Goal: Task Accomplishment & Management: Complete application form

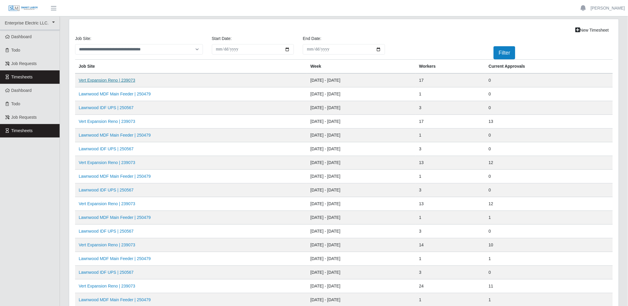
click at [130, 81] on link "Vert Expansion Reno | 239073" at bounding box center [107, 80] width 57 height 5
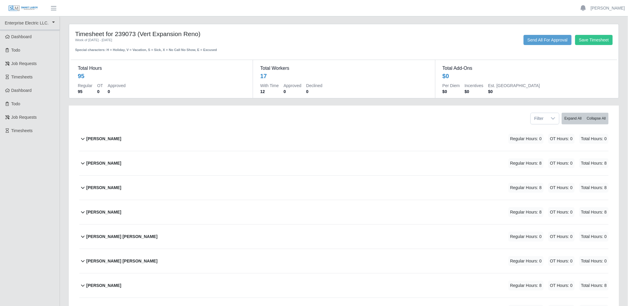
click at [82, 162] on icon at bounding box center [82, 162] width 7 height 7
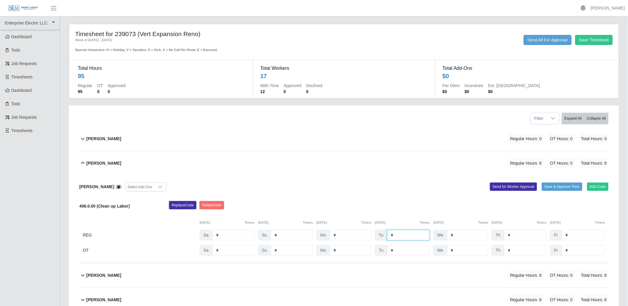
click at [406, 234] on input "*" at bounding box center [408, 235] width 43 height 10
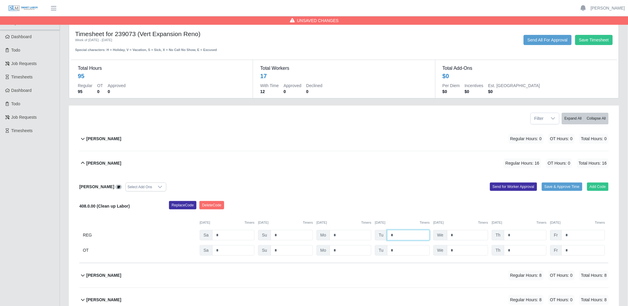
type input "*"
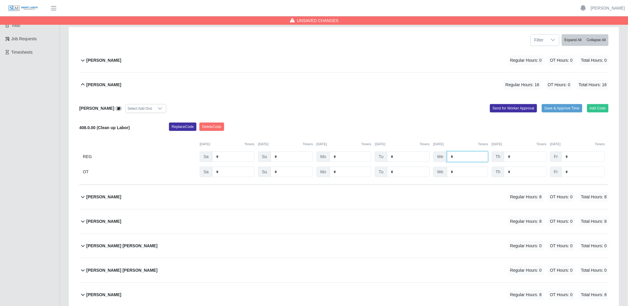
scroll to position [99, 0]
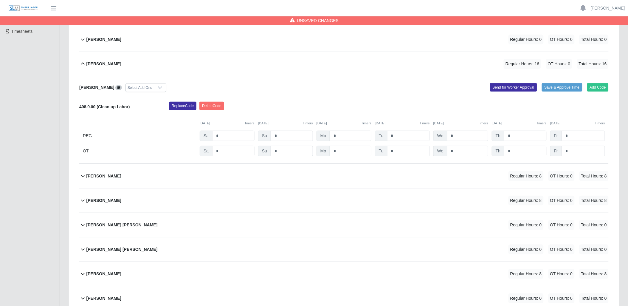
click at [80, 176] on icon at bounding box center [82, 175] width 7 height 7
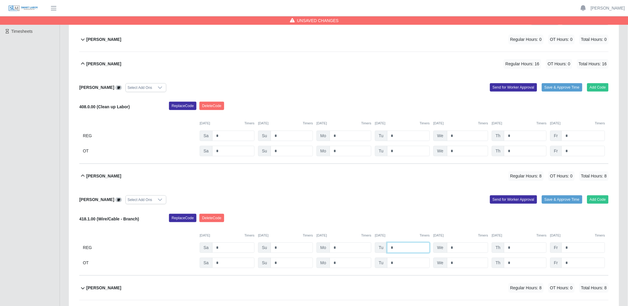
click at [406, 248] on input "*" at bounding box center [408, 247] width 43 height 10
type input "*"
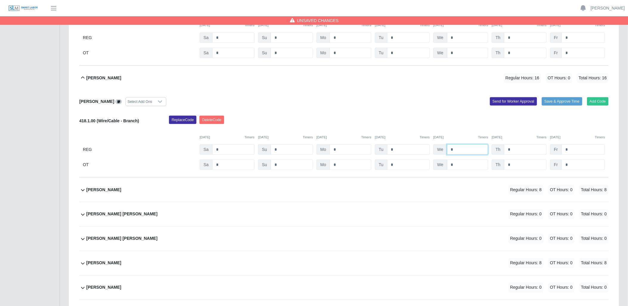
scroll to position [198, 0]
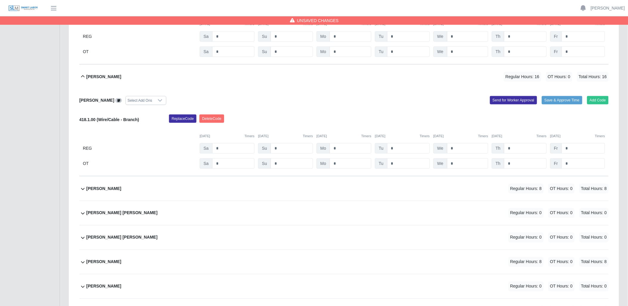
click at [81, 192] on icon at bounding box center [82, 188] width 7 height 7
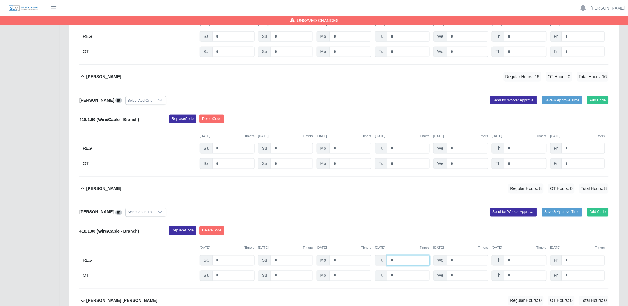
click at [400, 257] on input "*" at bounding box center [408, 260] width 43 height 10
type input "*"
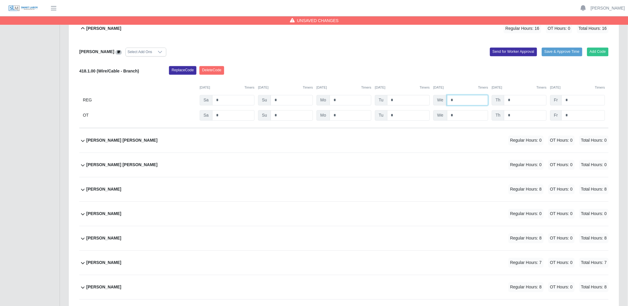
scroll to position [364, 0]
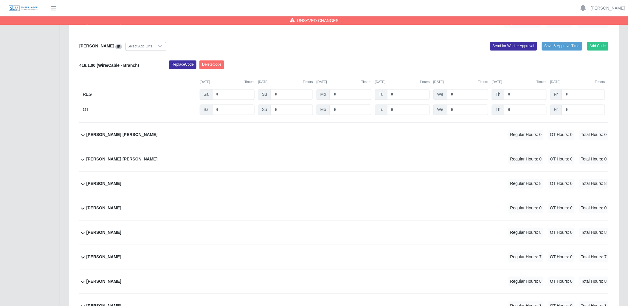
click at [83, 135] on icon at bounding box center [82, 134] width 7 height 7
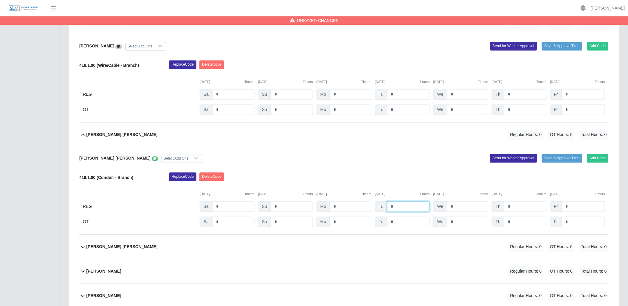
click at [400, 208] on input "*" at bounding box center [408, 206] width 43 height 10
type input "*"
click at [365, 209] on input "*" at bounding box center [351, 206] width 42 height 10
type input "*"
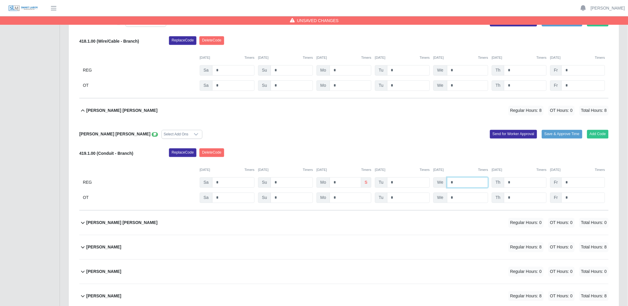
scroll to position [430, 0]
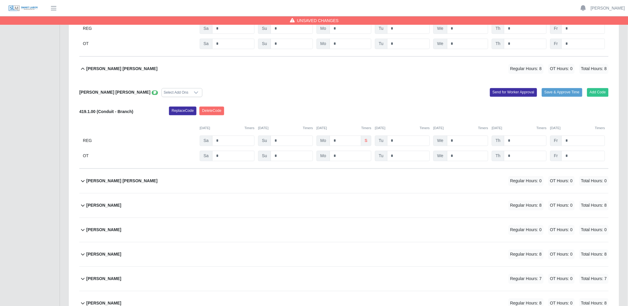
click at [83, 203] on icon at bounding box center [82, 204] width 7 height 7
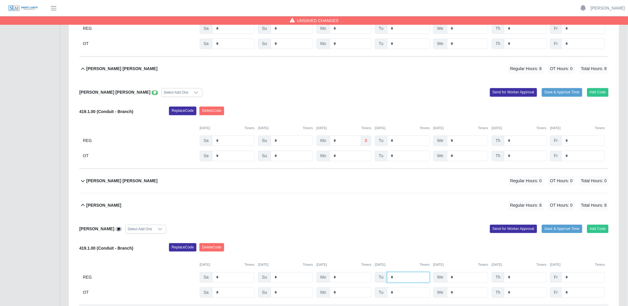
click at [400, 276] on input "*" at bounding box center [408, 277] width 43 height 10
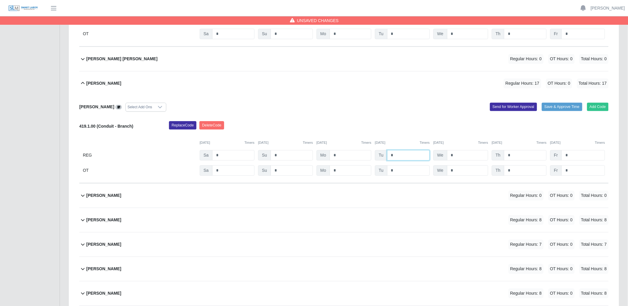
scroll to position [562, 0]
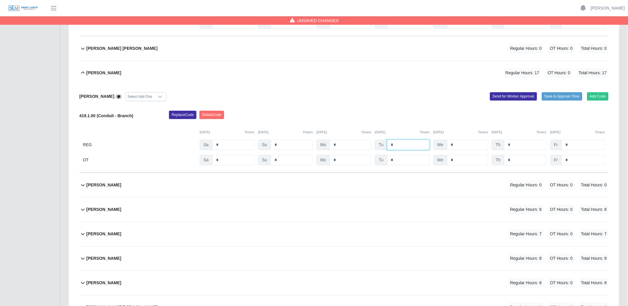
type input "*"
click at [82, 236] on icon at bounding box center [82, 233] width 7 height 7
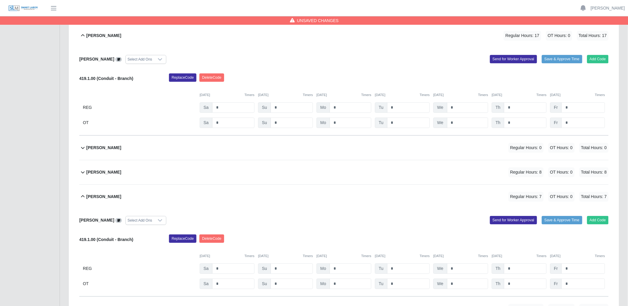
scroll to position [629, 0]
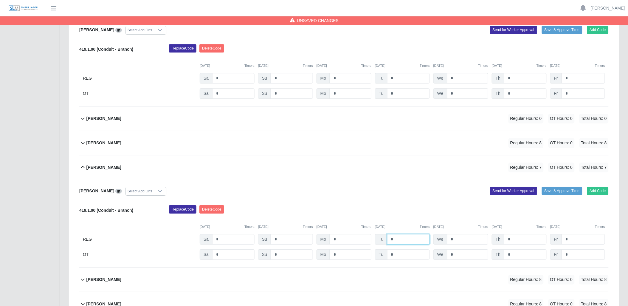
click at [408, 242] on input "*" at bounding box center [408, 239] width 43 height 10
type input "*"
click at [371, 238] on input "*" at bounding box center [351, 239] width 42 height 10
type input "*"
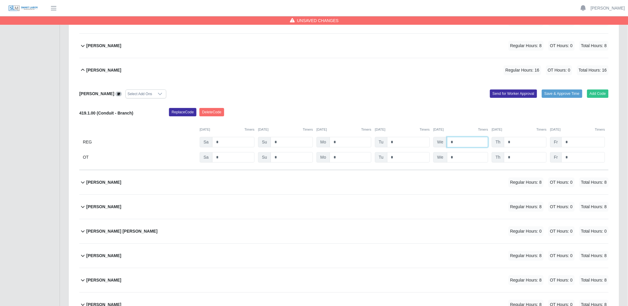
scroll to position [728, 0]
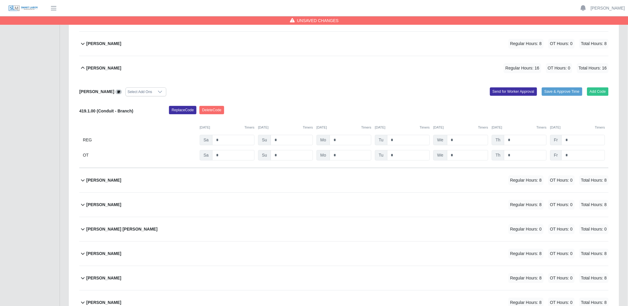
click at [80, 181] on icon at bounding box center [82, 179] width 7 height 7
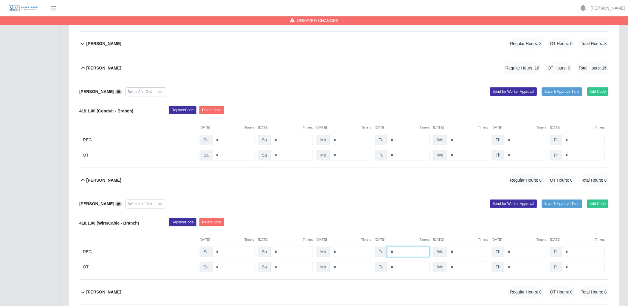
click at [403, 255] on input "*" at bounding box center [408, 251] width 43 height 10
type input "*"
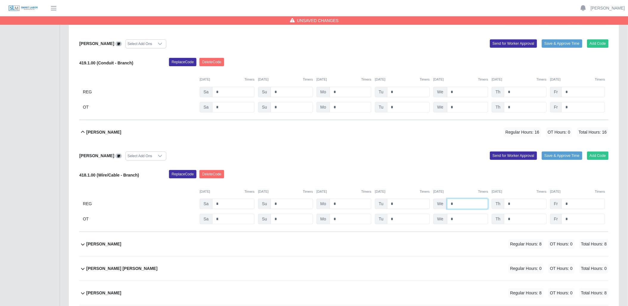
scroll to position [860, 0]
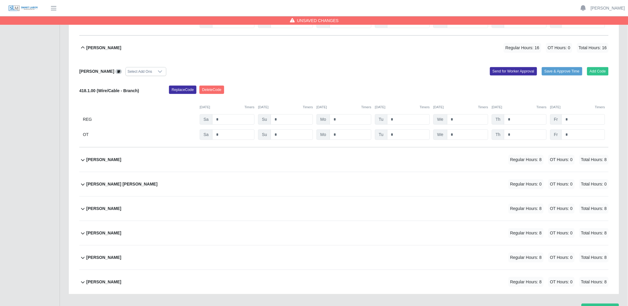
click at [80, 160] on icon at bounding box center [82, 159] width 7 height 7
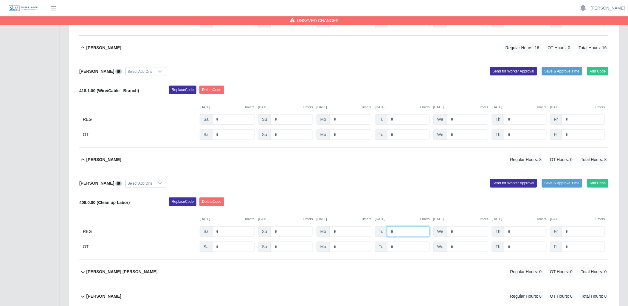
click at [406, 232] on input "*" at bounding box center [408, 231] width 43 height 10
type input "*"
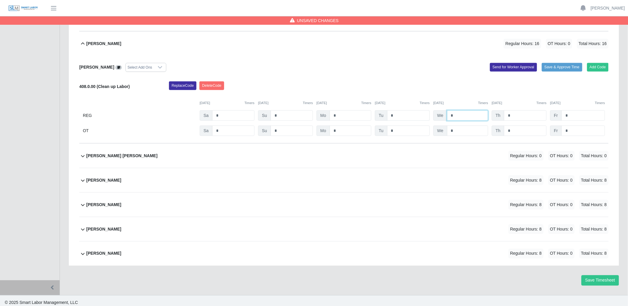
scroll to position [982, 0]
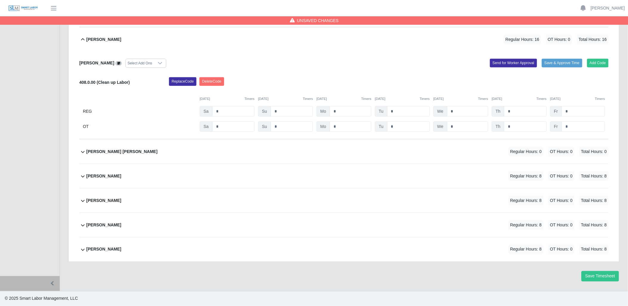
click at [80, 174] on icon at bounding box center [82, 175] width 7 height 7
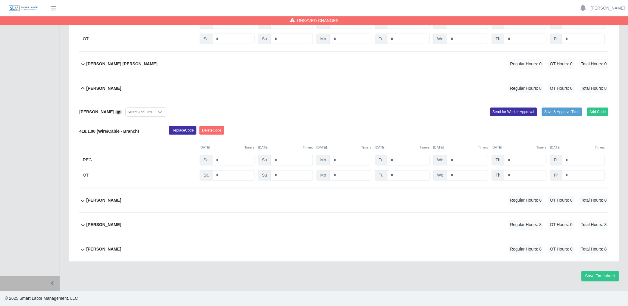
scroll to position [1070, 0]
click at [402, 159] on input "*" at bounding box center [408, 160] width 43 height 10
type input "*"
click at [85, 200] on icon at bounding box center [82, 200] width 7 height 7
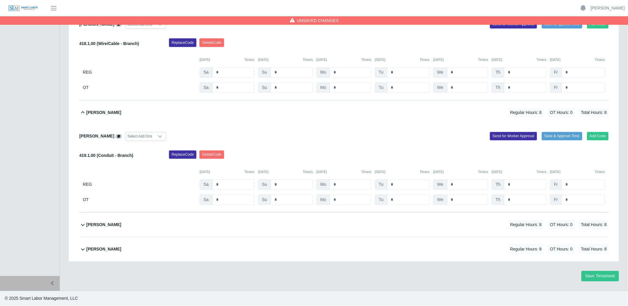
scroll to position [1157, 0]
click at [409, 182] on input "*" at bounding box center [408, 184] width 43 height 10
type input "*"
click at [82, 224] on icon at bounding box center [82, 224] width 7 height 7
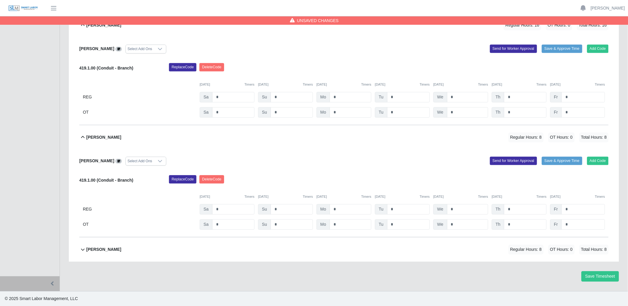
scroll to position [1245, 0]
click at [410, 209] on input "*" at bounding box center [408, 209] width 43 height 10
type input "*"
click at [82, 248] on icon at bounding box center [82, 248] width 7 height 7
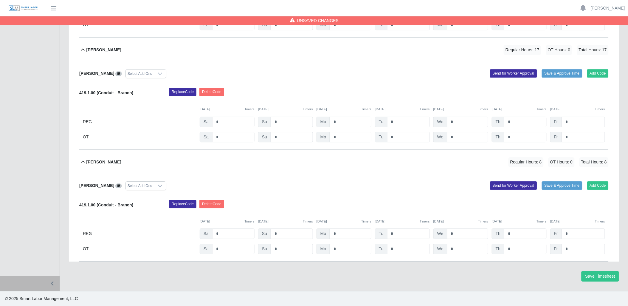
scroll to position [1333, 0]
click at [400, 231] on input "*" at bounding box center [408, 233] width 43 height 10
type input "*"
click at [599, 274] on button "Save Timesheet" at bounding box center [600, 276] width 38 height 10
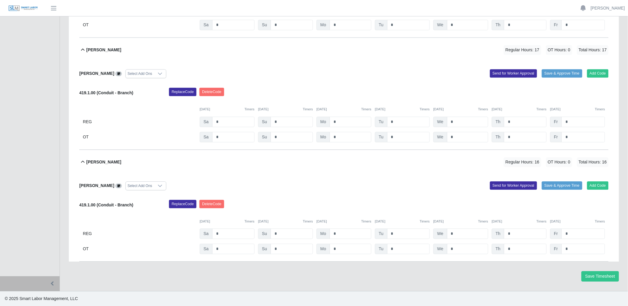
click at [85, 161] on icon at bounding box center [82, 161] width 7 height 7
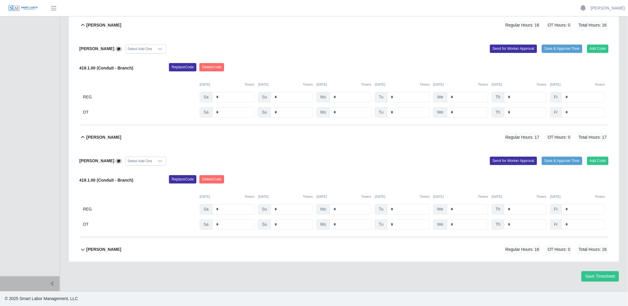
scroll to position [1245, 0]
click at [82, 135] on icon at bounding box center [82, 136] width 7 height 7
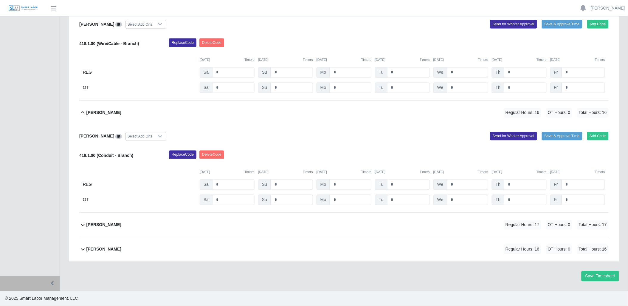
scroll to position [1157, 0]
click at [81, 110] on icon at bounding box center [82, 112] width 7 height 7
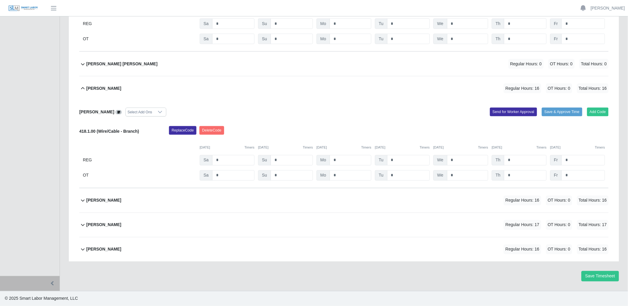
scroll to position [1070, 0]
click at [81, 85] on icon at bounding box center [82, 88] width 7 height 7
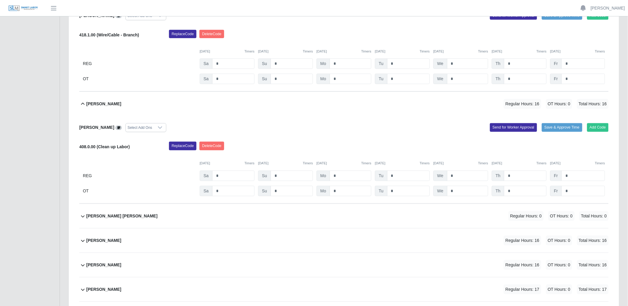
scroll to position [916, 0]
click at [86, 105] on icon at bounding box center [82, 104] width 7 height 7
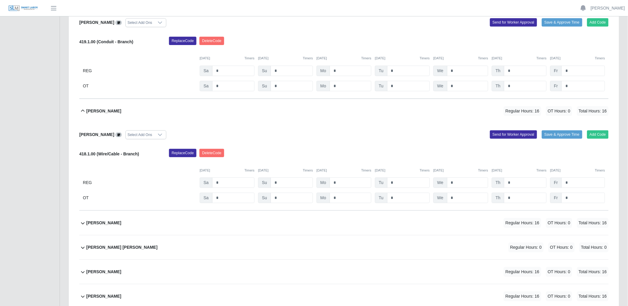
scroll to position [795, 0]
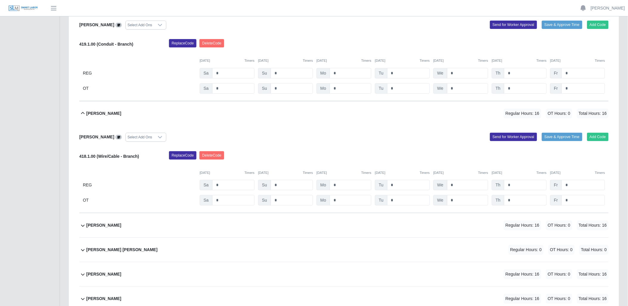
click at [84, 111] on icon at bounding box center [82, 113] width 7 height 7
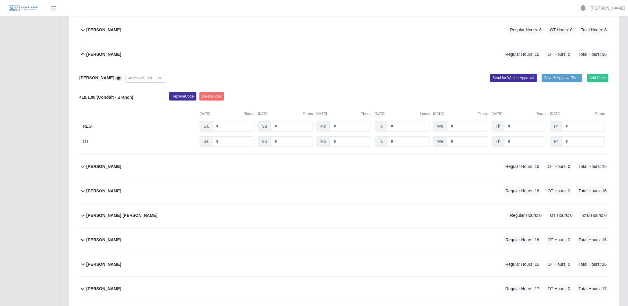
scroll to position [696, 0]
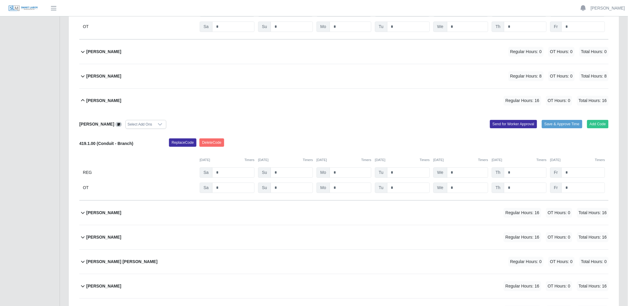
click at [81, 101] on icon at bounding box center [82, 100] width 7 height 7
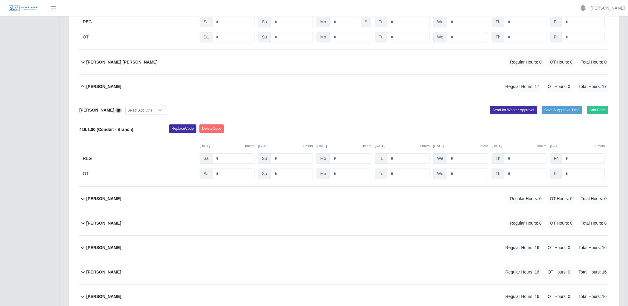
scroll to position [530, 0]
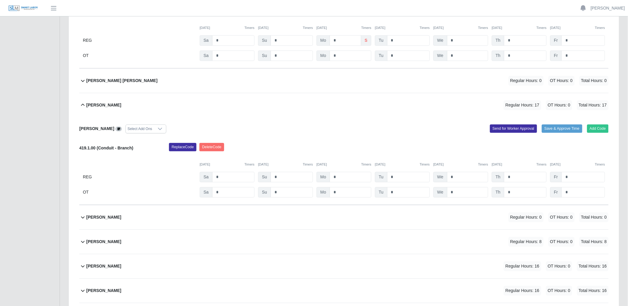
click at [82, 104] on icon at bounding box center [82, 104] width 7 height 7
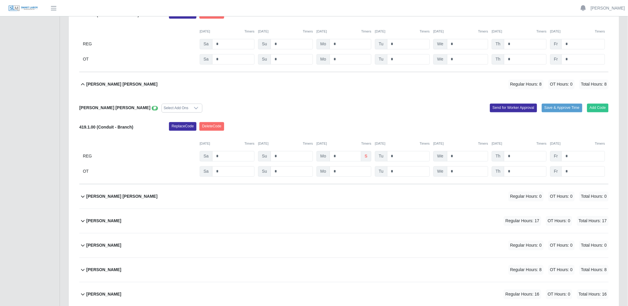
scroll to position [398, 0]
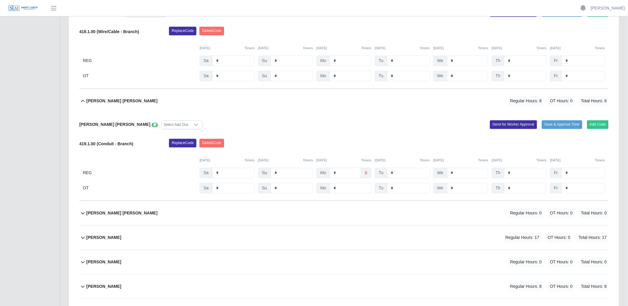
click at [82, 105] on button "David Vasquez Rios Regular Hours: 8 OT Hours: 0 Total Hours: 8" at bounding box center [343, 101] width 529 height 24
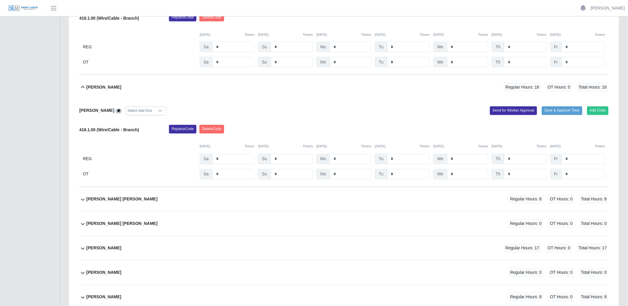
scroll to position [299, 0]
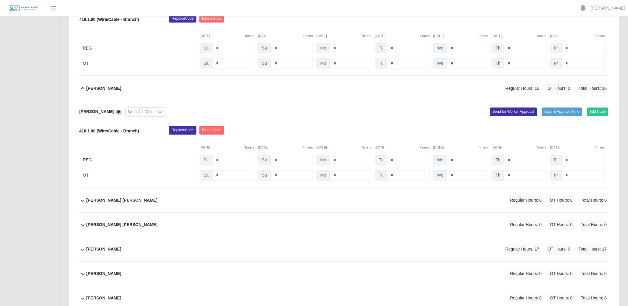
click at [79, 90] on button "Daniel Colmenares Pernia Regular Hours: 16 OT Hours: 0 Total Hours: 16" at bounding box center [343, 88] width 529 height 24
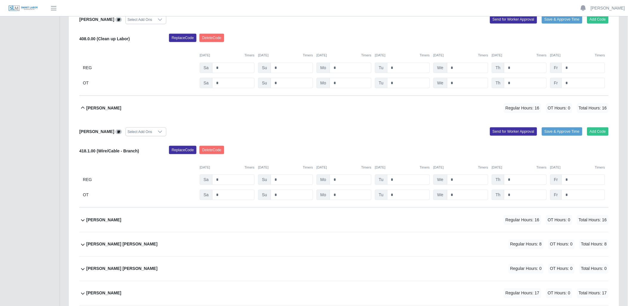
scroll to position [166, 0]
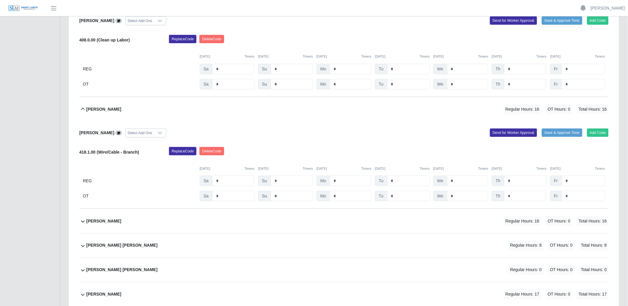
click at [85, 111] on icon at bounding box center [82, 108] width 7 height 7
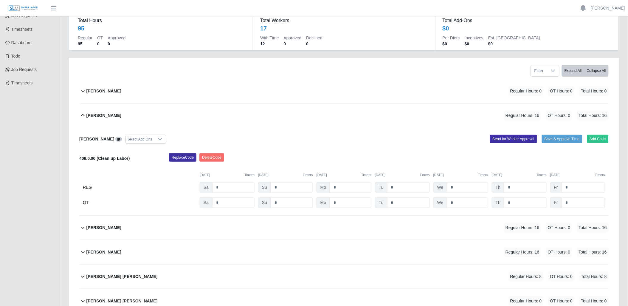
scroll to position [34, 0]
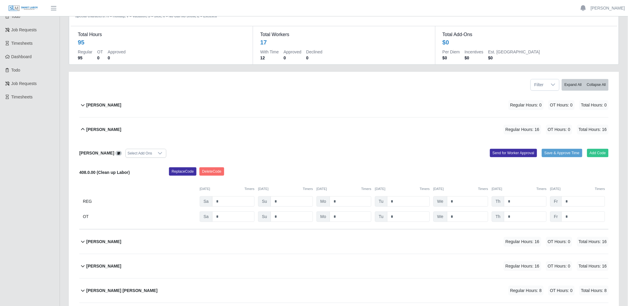
click at [87, 126] on div "Antonio Jennigs" at bounding box center [103, 130] width 35 height 10
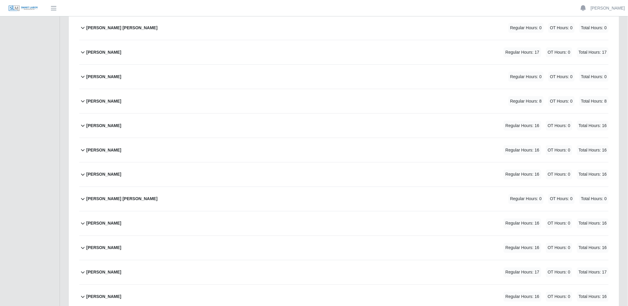
scroll to position [265, 0]
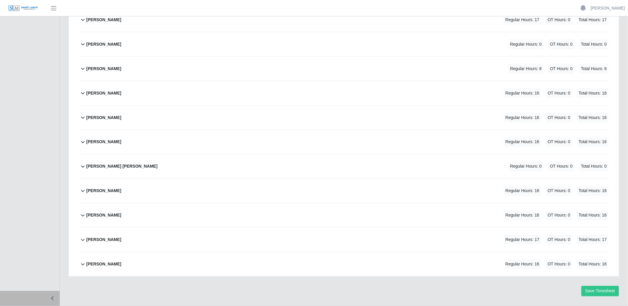
click at [83, 240] on icon at bounding box center [83, 240] width 4 height 2
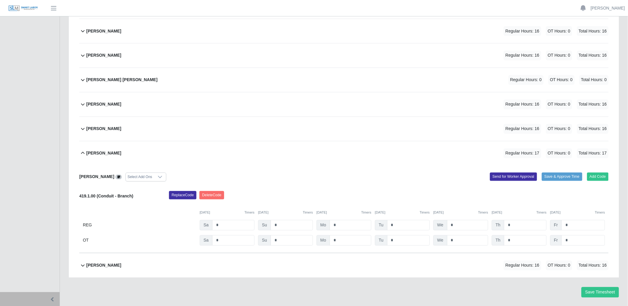
scroll to position [353, 0]
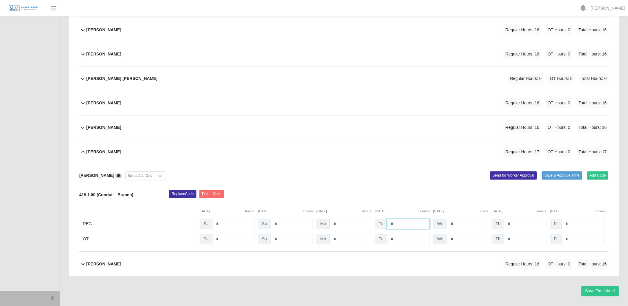
click at [410, 226] on input "*" at bounding box center [408, 224] width 43 height 10
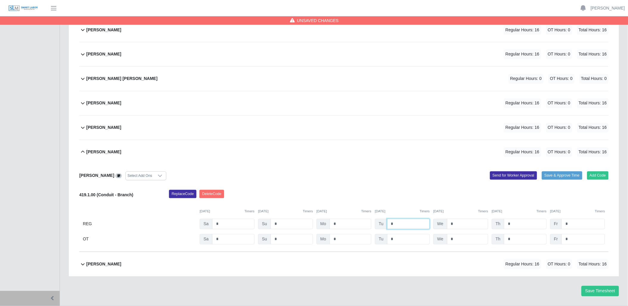
type input "*"
click at [470, 224] on input "*" at bounding box center [467, 224] width 41 height 10
click at [592, 288] on button "Save Timesheet" at bounding box center [600, 291] width 38 height 10
